Goal: Task Accomplishment & Management: Use online tool/utility

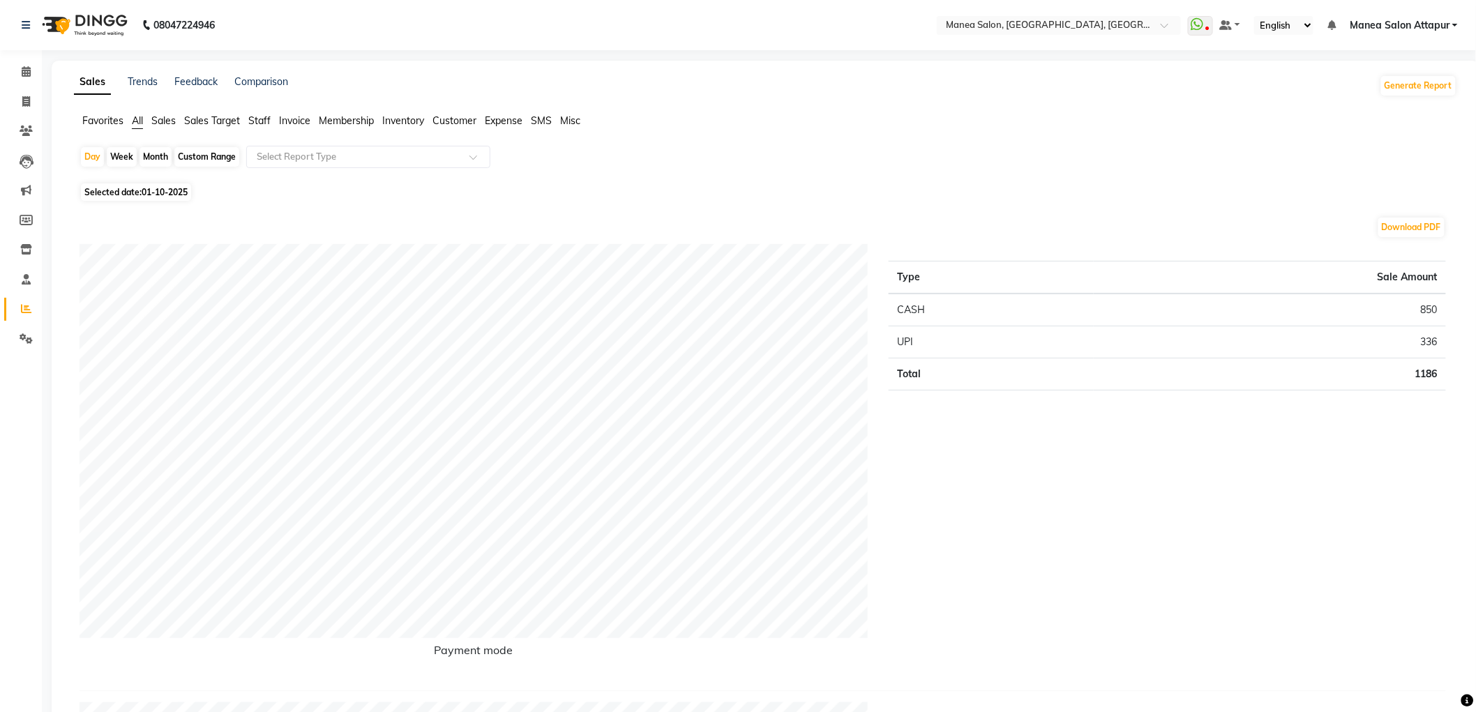
click at [142, 191] on span "Selected date: [DATE]" at bounding box center [136, 191] width 110 height 17
select select "10"
select select "2025"
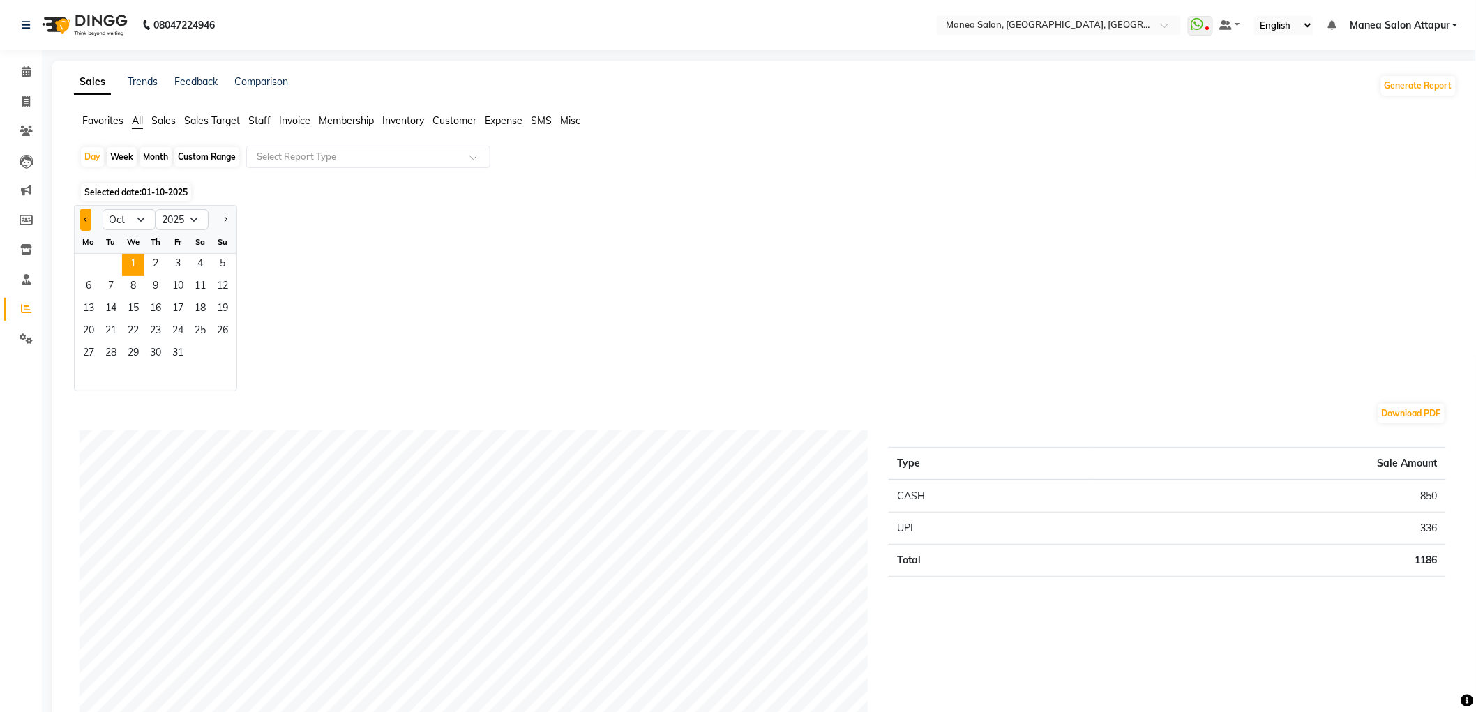
click at [86, 222] on button "Previous month" at bounding box center [85, 220] width 11 height 22
select select "9"
click at [105, 351] on span "30" at bounding box center [111, 354] width 22 height 22
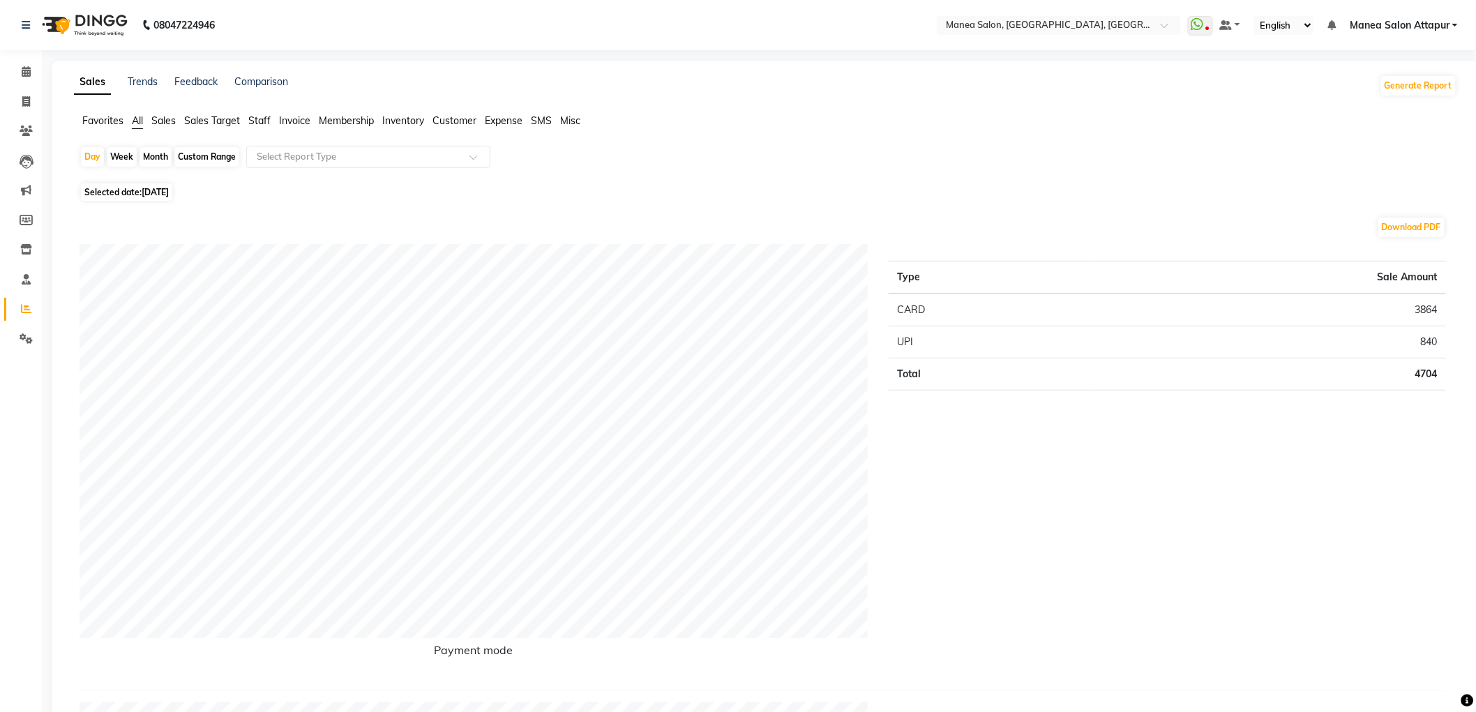
click at [110, 190] on span "Selected date: [DATE]" at bounding box center [126, 191] width 91 height 17
select select "9"
select select "2025"
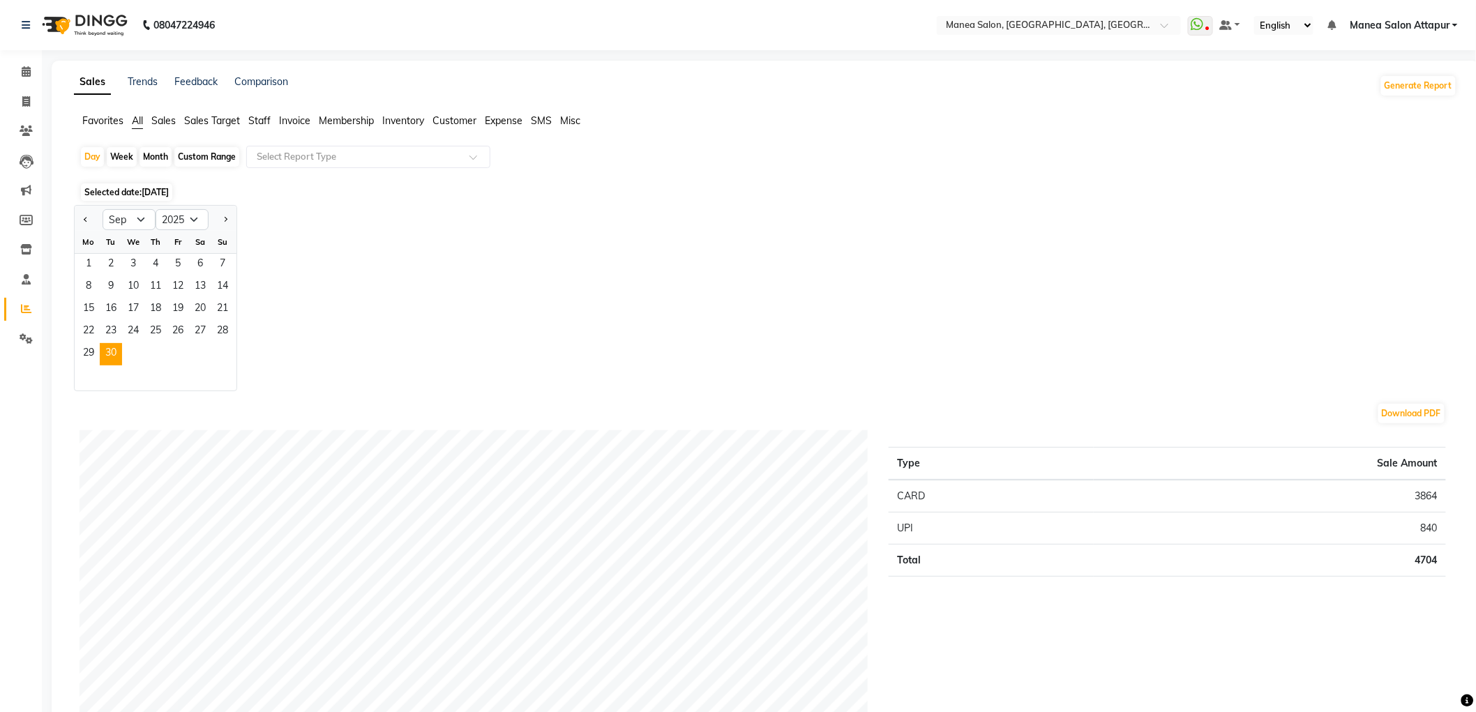
click at [157, 154] on div "Month" at bounding box center [156, 157] width 32 height 20
select select "9"
select select "2025"
drag, startPoint x: 114, startPoint y: 353, endPoint x: 115, endPoint y: 343, distance: 10.6
click at [114, 352] on span "30" at bounding box center [111, 354] width 22 height 22
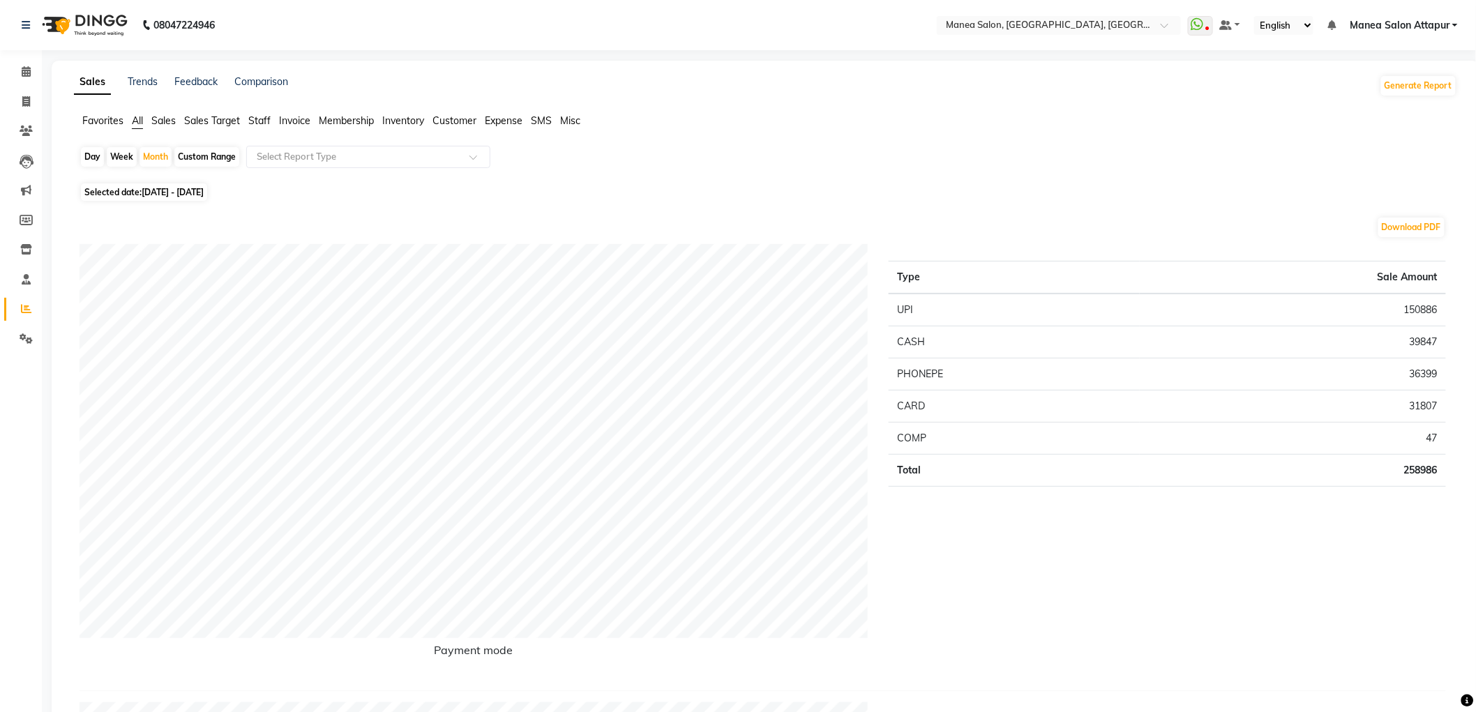
click at [82, 158] on div "Day" at bounding box center [92, 157] width 23 height 20
select select "9"
select select "2025"
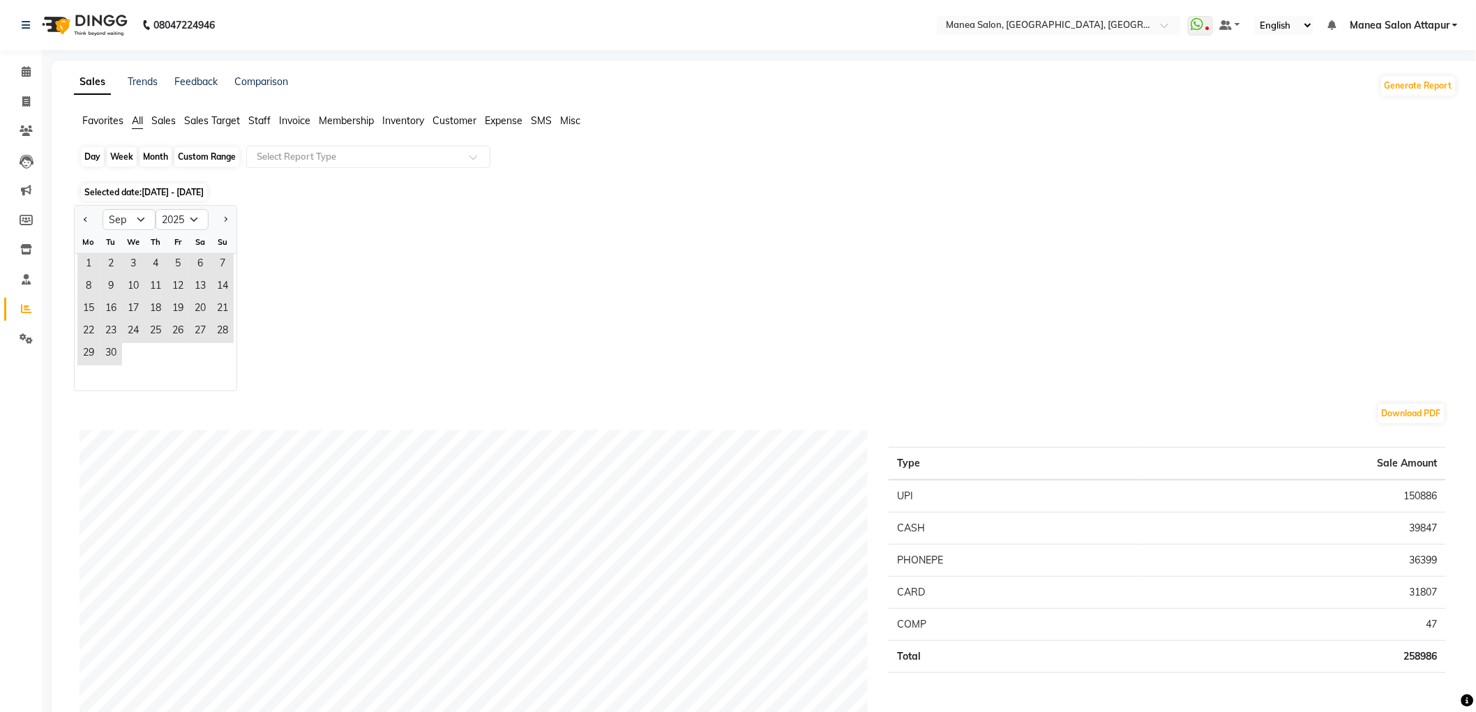
click at [99, 157] on div "Day" at bounding box center [92, 157] width 23 height 20
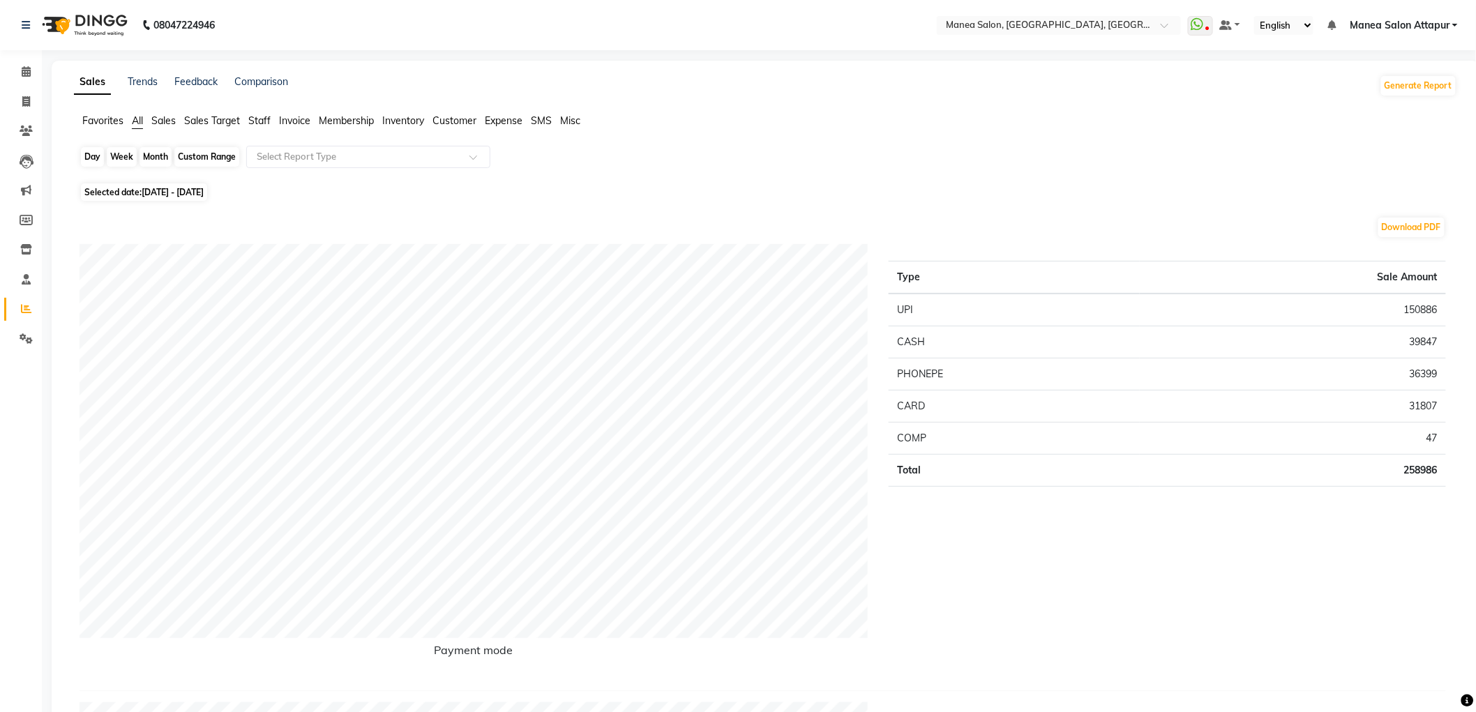
click at [94, 158] on div "Day" at bounding box center [92, 157] width 23 height 20
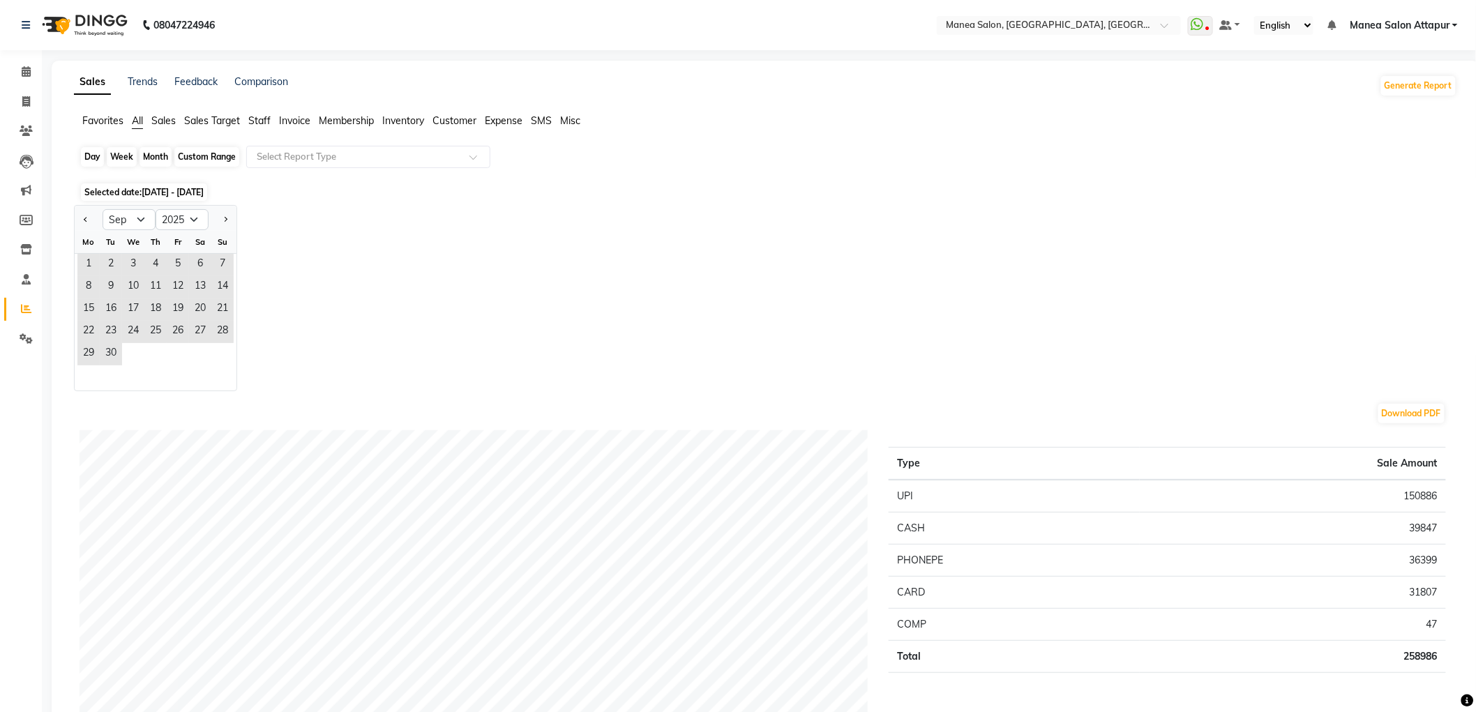
click at [94, 158] on div "Day" at bounding box center [92, 157] width 23 height 20
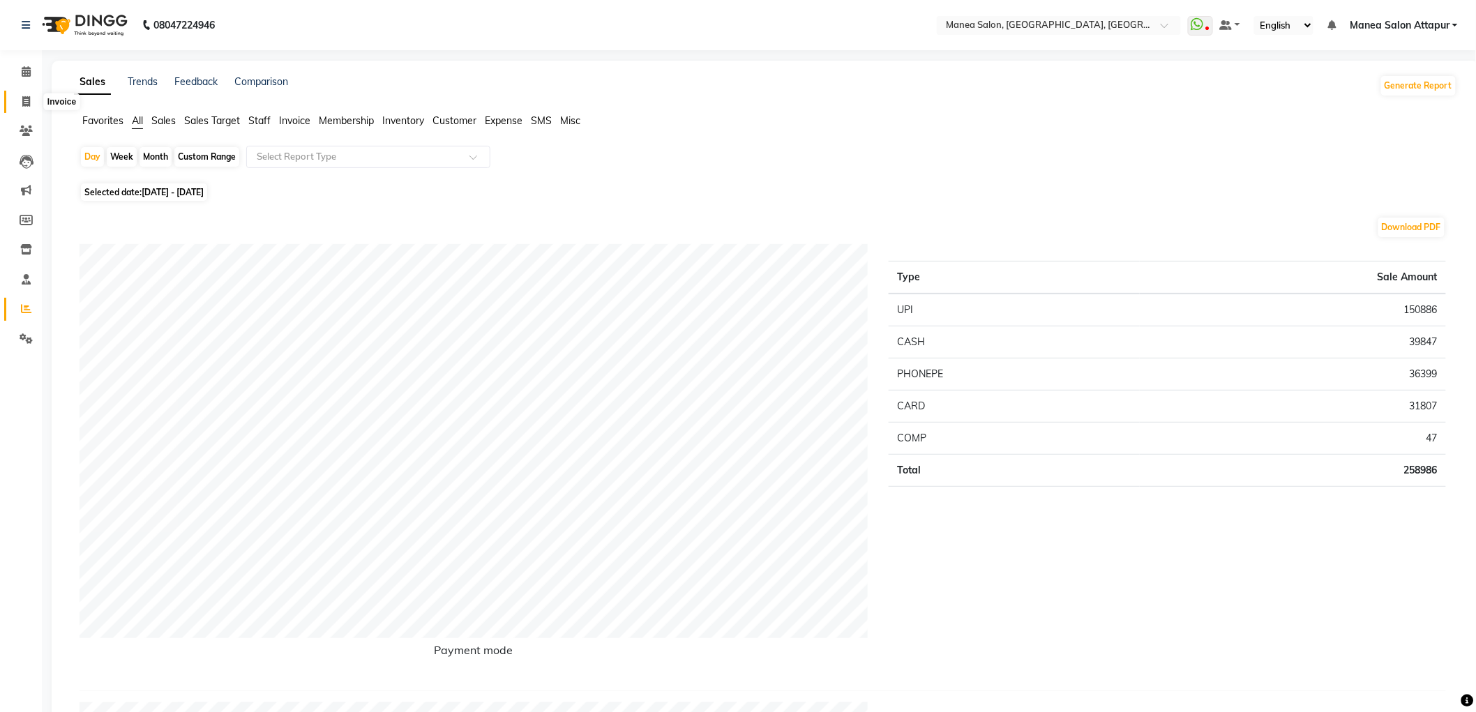
click at [24, 95] on span at bounding box center [26, 102] width 24 height 16
select select "service"
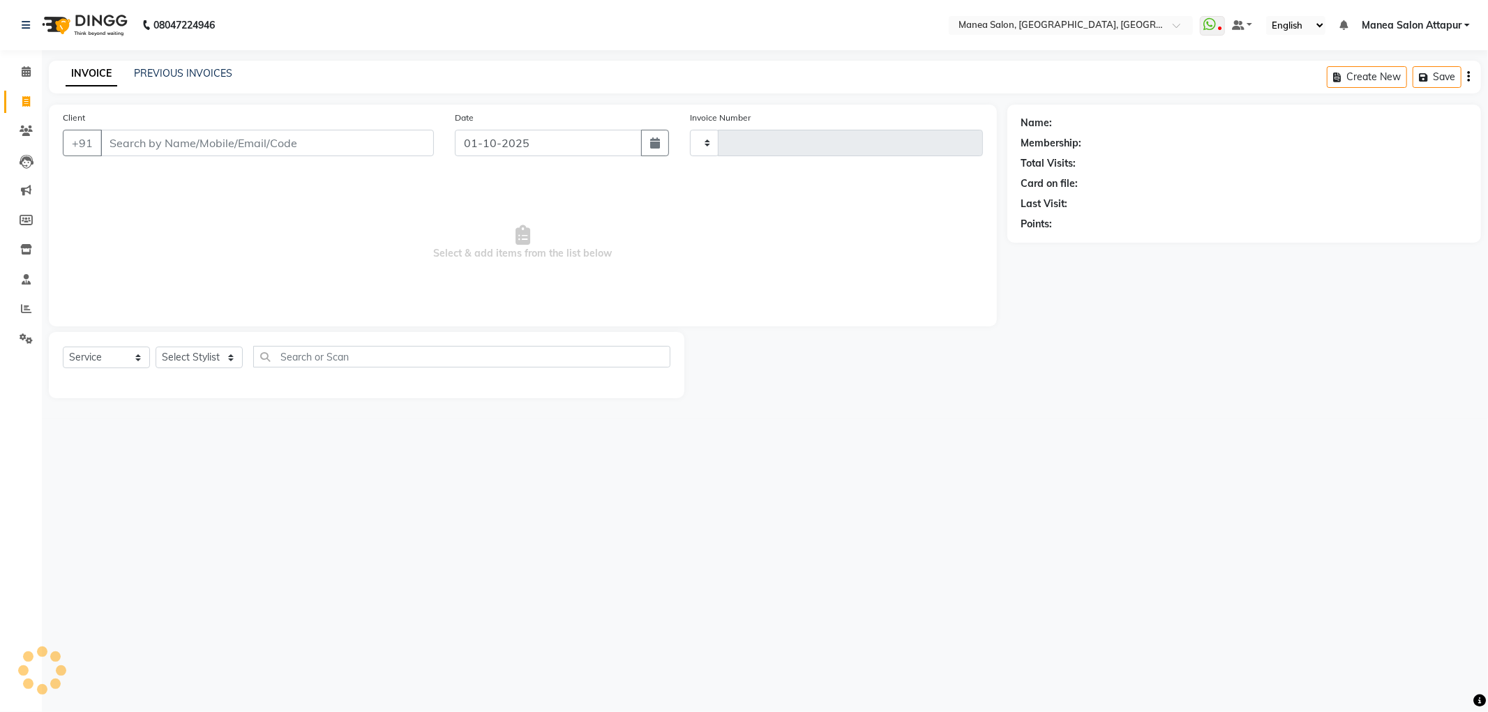
type input "1298"
select select "6587"
select select "membership"
click at [25, 311] on icon at bounding box center [26, 308] width 10 height 10
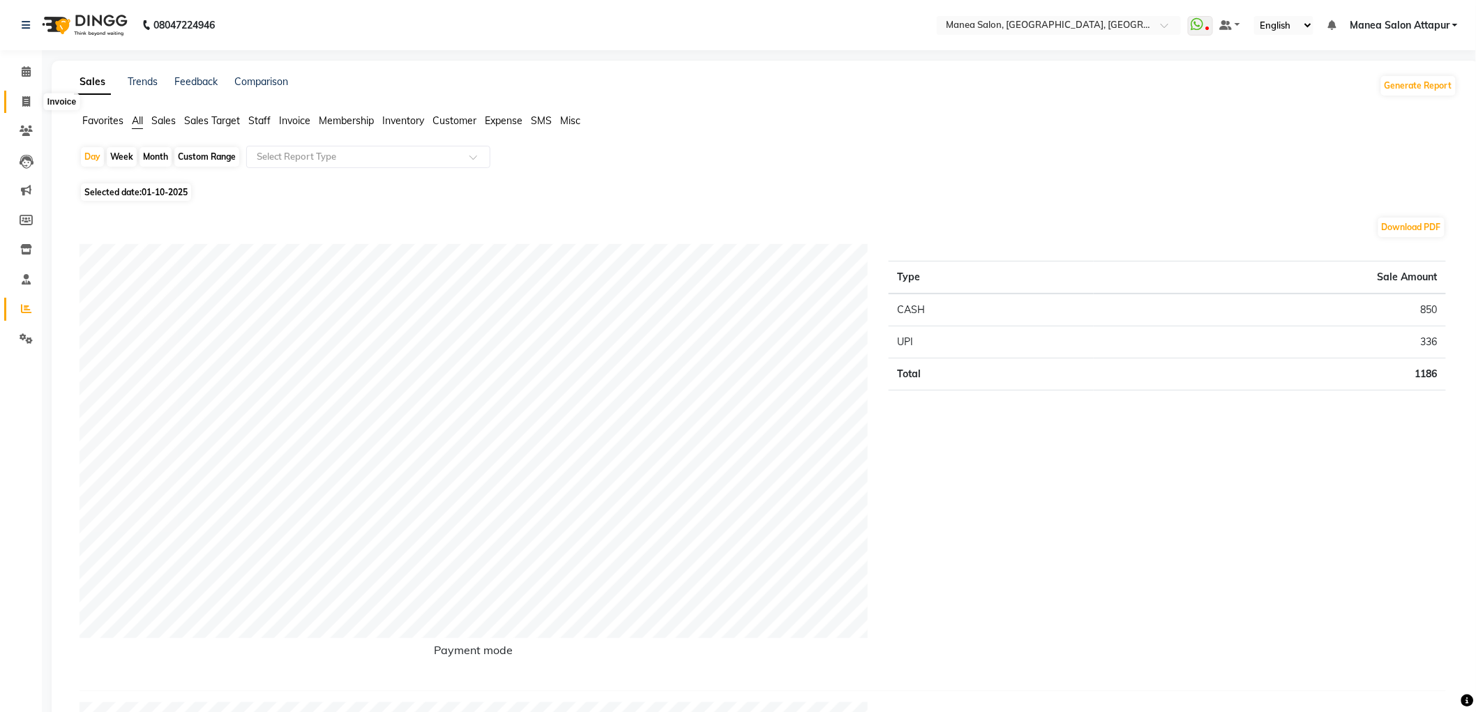
click at [19, 95] on span at bounding box center [26, 102] width 24 height 16
select select "service"
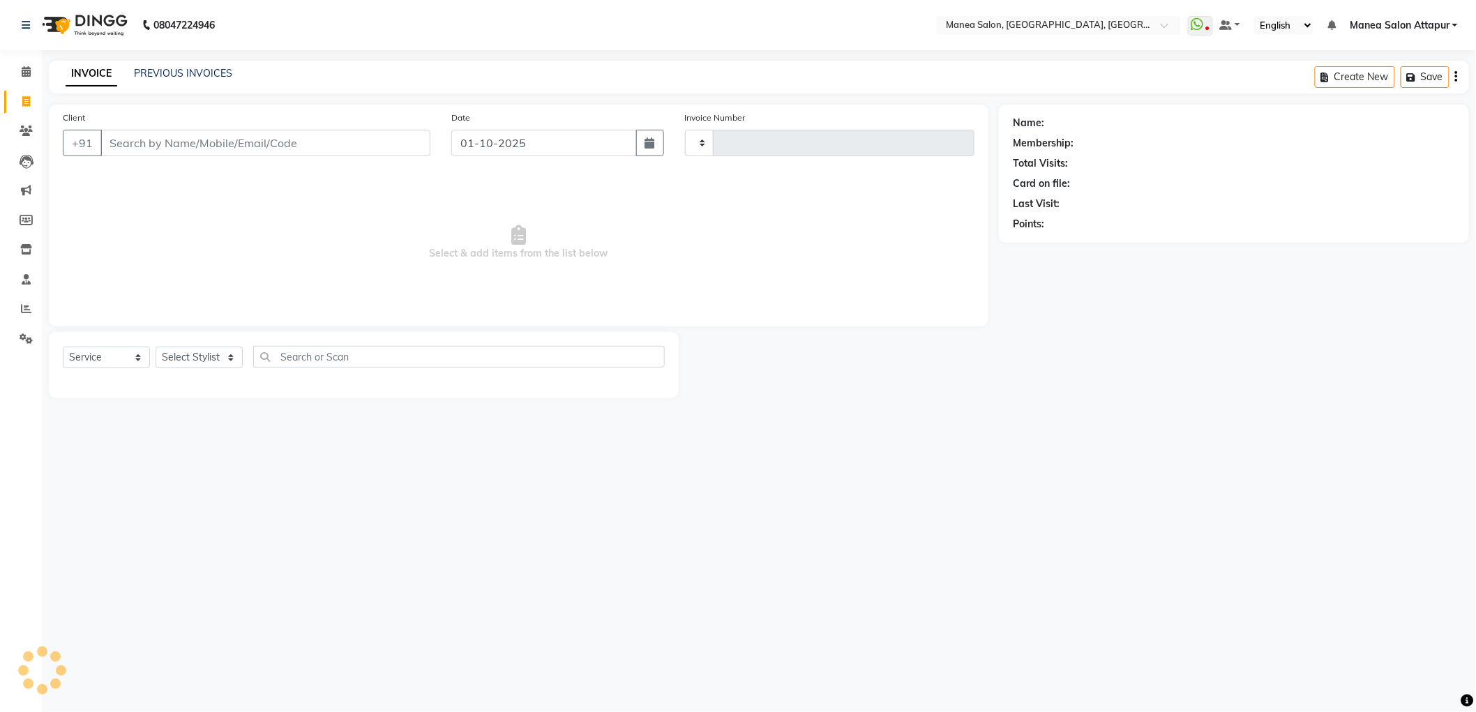
type input "1298"
select select "6587"
select select "membership"
